Goal: Information Seeking & Learning: Check status

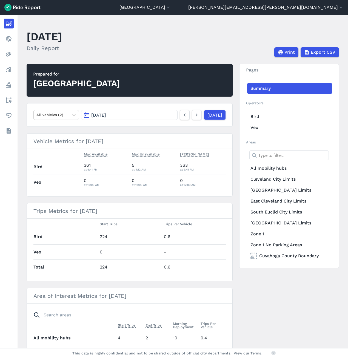
click at [65, 87] on div "[GEOGRAPHIC_DATA]" at bounding box center [76, 84] width 87 height 12
click at [267, 204] on link "East Cleveland City Limits" at bounding box center [289, 201] width 85 height 11
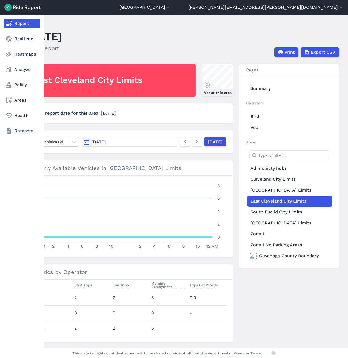
click at [24, 24] on link "Report" at bounding box center [22, 24] width 36 height 10
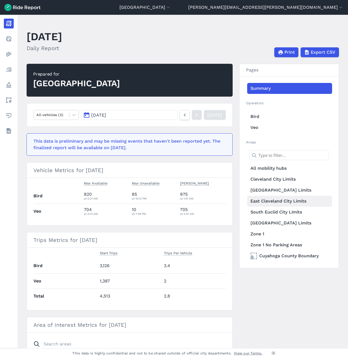
click at [267, 202] on link "East Cleveland City Limits" at bounding box center [289, 201] width 85 height 11
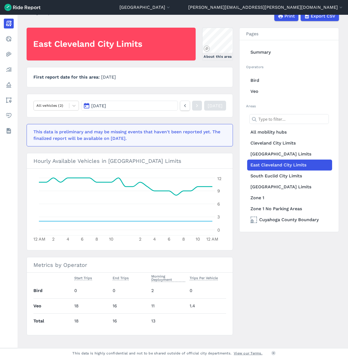
scroll to position [36, 0]
click at [127, 102] on button "[DATE]" at bounding box center [129, 106] width 97 height 10
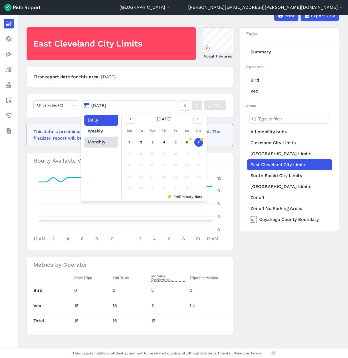
click at [99, 143] on button "Monthly" at bounding box center [101, 142] width 34 height 11
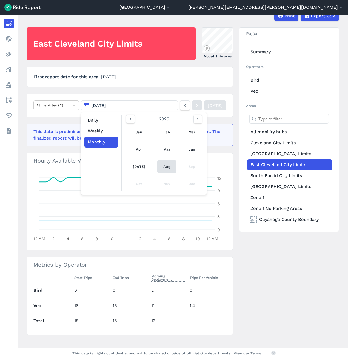
click at [162, 164] on link "Aug" at bounding box center [166, 166] width 19 height 13
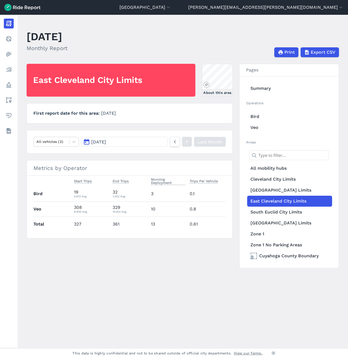
click at [151, 141] on button "[DATE]" at bounding box center [124, 142] width 87 height 10
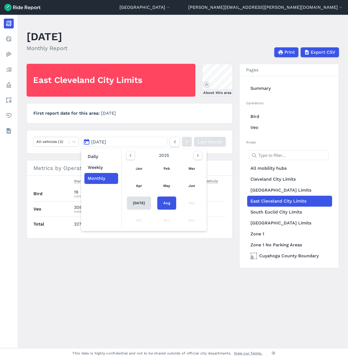
click at [136, 206] on link "[DATE]" at bounding box center [139, 203] width 24 height 13
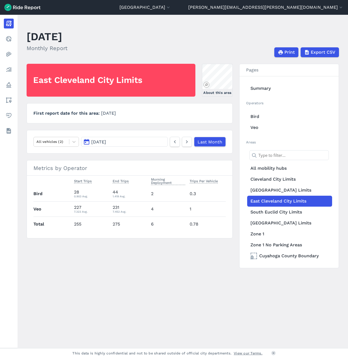
click at [131, 141] on button "[DATE]" at bounding box center [124, 142] width 87 height 10
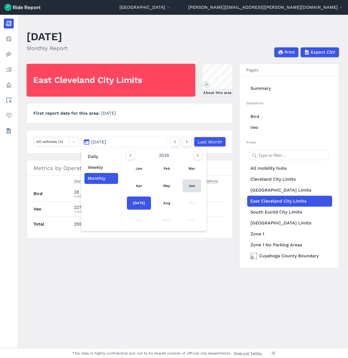
click at [192, 184] on link "Jun" at bounding box center [192, 186] width 19 height 13
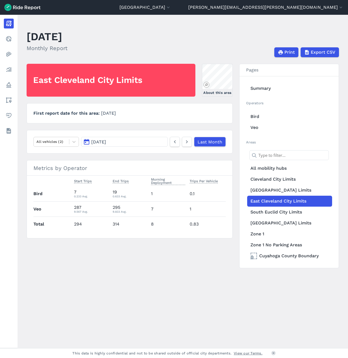
click at [127, 142] on button "[DATE]" at bounding box center [124, 142] width 87 height 10
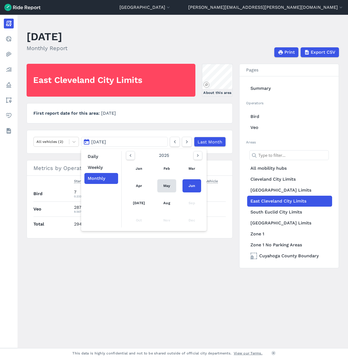
click at [159, 185] on link "May" at bounding box center [166, 186] width 19 height 13
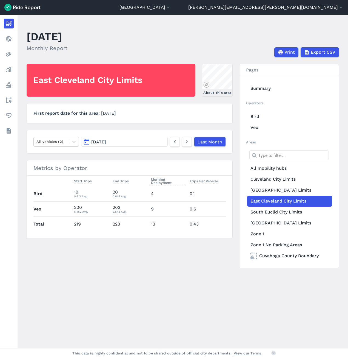
click at [106, 142] on span "[DATE]" at bounding box center [98, 141] width 15 height 5
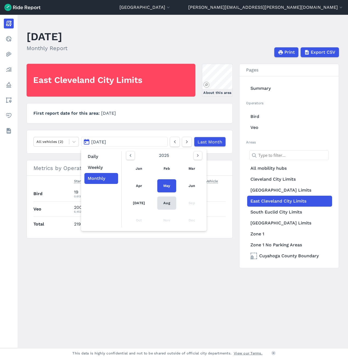
click at [157, 203] on link "Aug" at bounding box center [166, 203] width 19 height 13
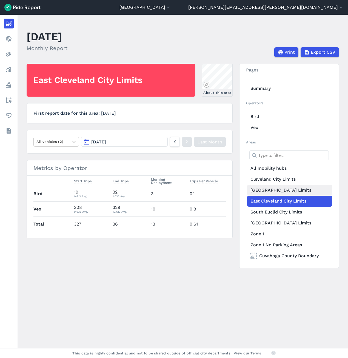
click at [261, 191] on link "[GEOGRAPHIC_DATA] Limits" at bounding box center [289, 190] width 85 height 11
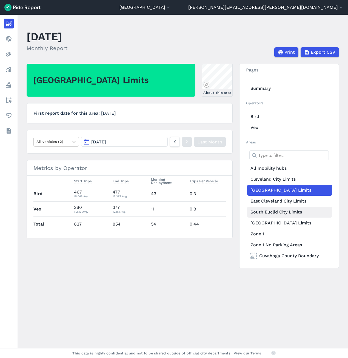
click at [272, 212] on link "South Euclid City Limits" at bounding box center [289, 212] width 85 height 11
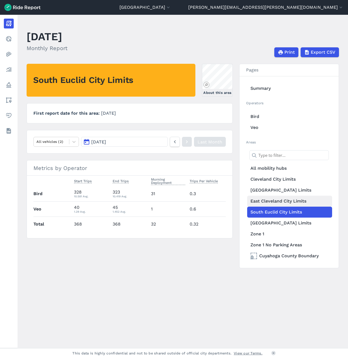
click at [270, 203] on link "East Cleveland City Limits" at bounding box center [289, 201] width 85 height 11
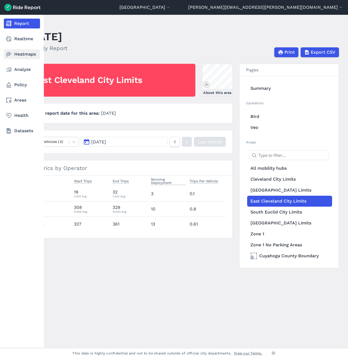
click at [10, 53] on icon at bounding box center [8, 54] width 7 height 7
